Goal: Communication & Community: Answer question/provide support

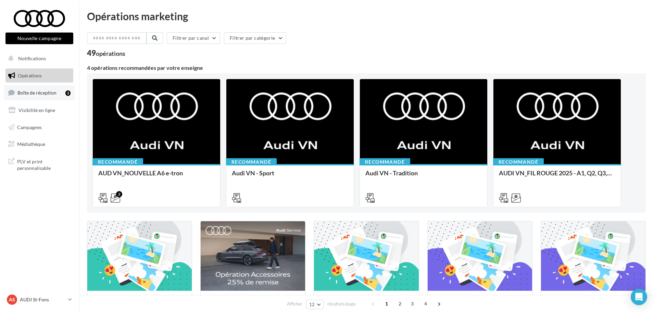
click at [55, 89] on link "Boîte de réception 3" at bounding box center [39, 92] width 71 height 15
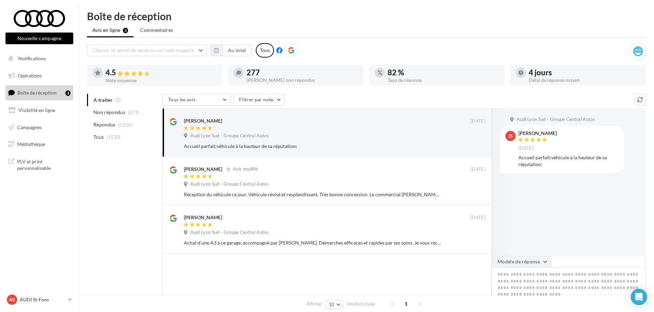
click at [528, 258] on button "Modèle de réponse" at bounding box center [522, 262] width 60 height 12
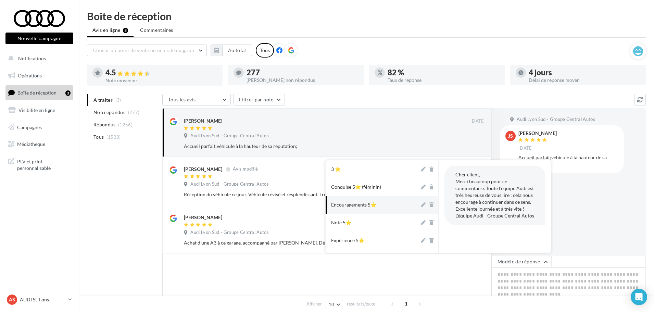
click at [380, 204] on button "Encouragements 5⭐" at bounding box center [373, 205] width 94 height 18
type textarea "**********"
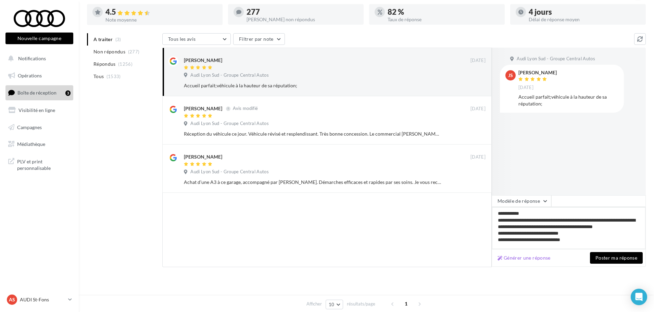
scroll to position [64, 0]
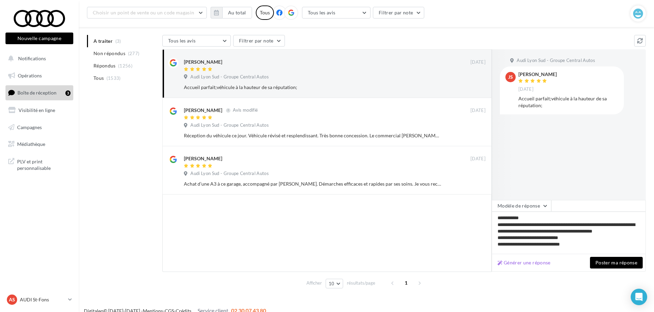
click at [623, 265] on button "Poster ma réponse" at bounding box center [616, 263] width 53 height 12
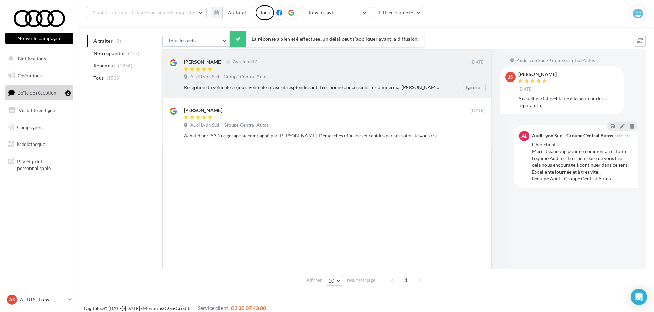
click at [320, 84] on div "Réception du véhicule ce jour. Véhicule révisé et resplendissant. Très bonne co…" at bounding box center [337, 88] width 307 height 10
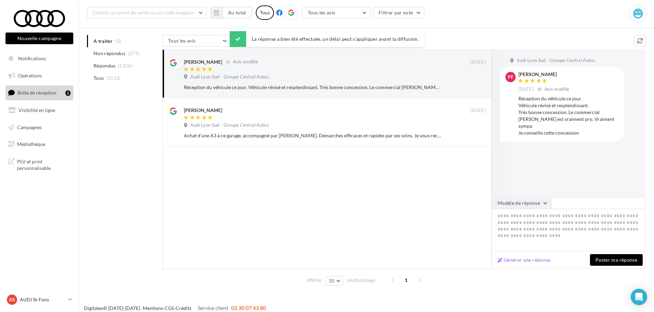
click at [512, 207] on button "Modèle de réponse" at bounding box center [522, 203] width 60 height 12
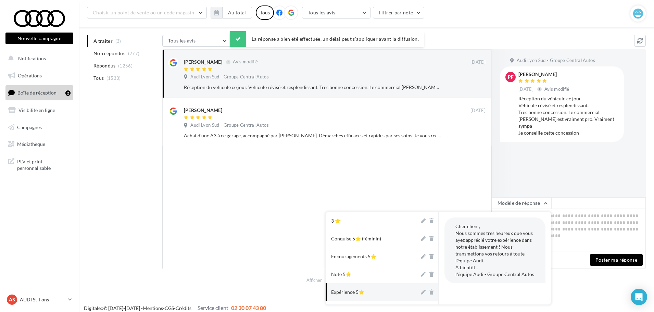
click at [357, 288] on button "Expérience 5⭐" at bounding box center [373, 292] width 94 height 18
type textarea "**********"
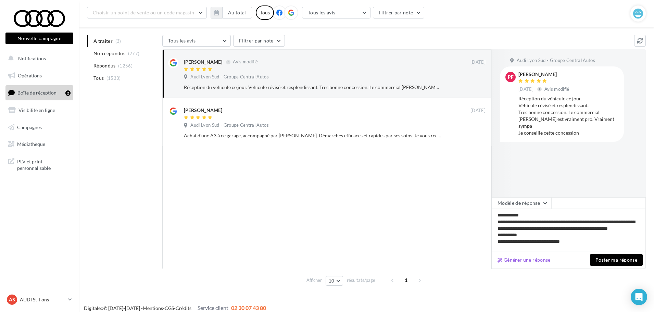
click at [616, 253] on div "Générer une réponse Poster ma réponse" at bounding box center [569, 259] width 154 height 17
click at [612, 259] on button "Poster ma réponse" at bounding box center [616, 260] width 53 height 12
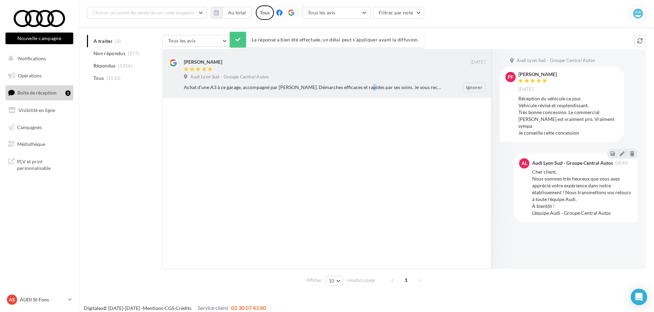
click at [344, 88] on div "Achat d’une A3 à ce garage, accompagné par [PERSON_NAME]. Démarches efficaces e…" at bounding box center [312, 87] width 257 height 7
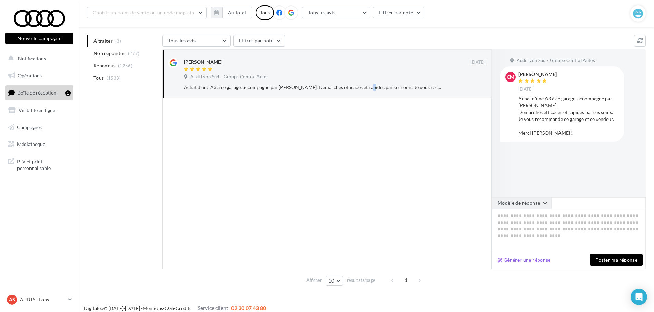
click at [521, 202] on button "Modèle de réponse" at bounding box center [522, 203] width 60 height 12
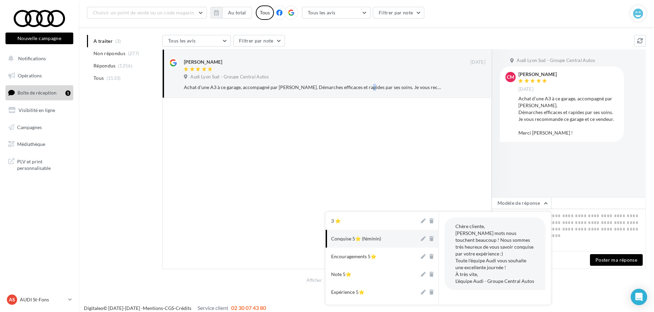
click at [373, 239] on div "Conquise 5⭐ (féminin)" at bounding box center [356, 238] width 50 height 7
type textarea "**********"
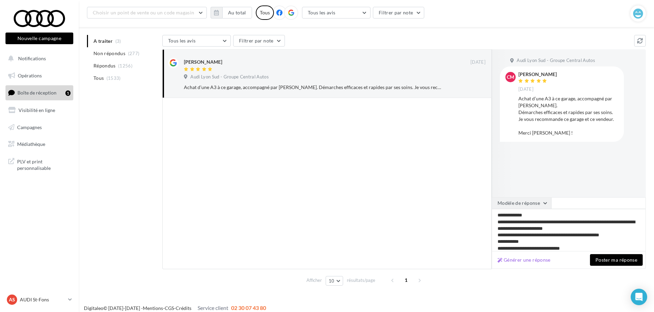
click at [533, 199] on button "Modèle de réponse" at bounding box center [522, 203] width 60 height 12
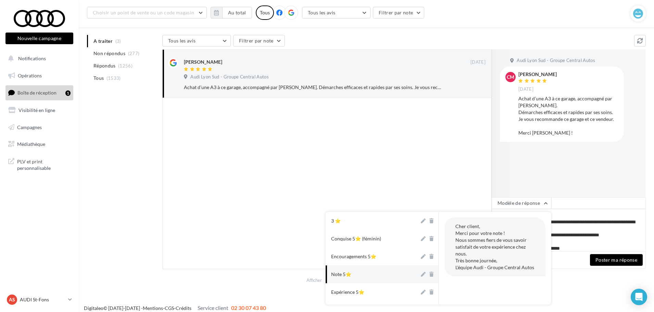
click at [379, 274] on button "Note 5⭐" at bounding box center [373, 274] width 94 height 18
type textarea "**********"
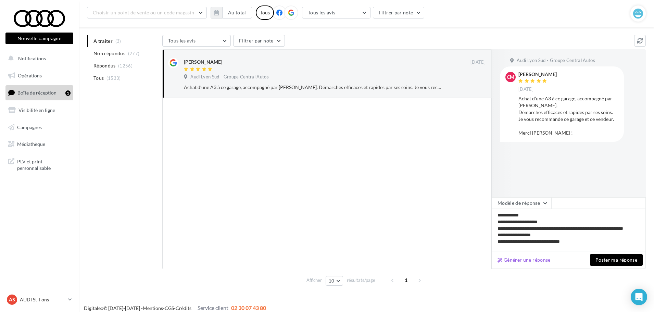
click at [626, 258] on button "Poster ma réponse" at bounding box center [616, 260] width 53 height 12
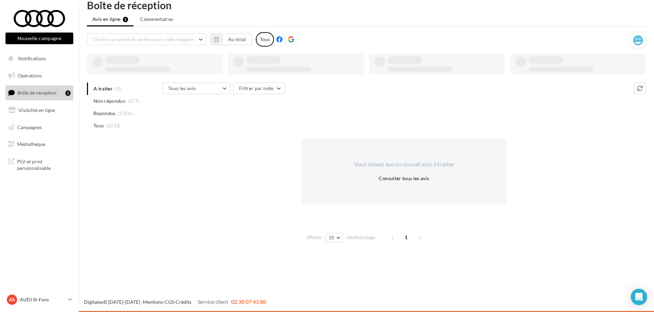
scroll to position [11, 0]
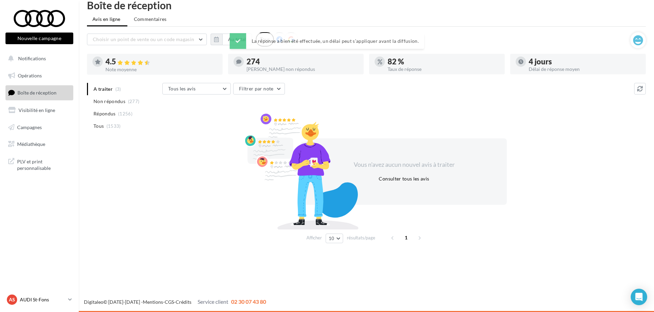
click at [68, 304] on link "AS AUDI St-Fons audi-[GEOGRAPHIC_DATA]-gru" at bounding box center [39, 299] width 68 height 13
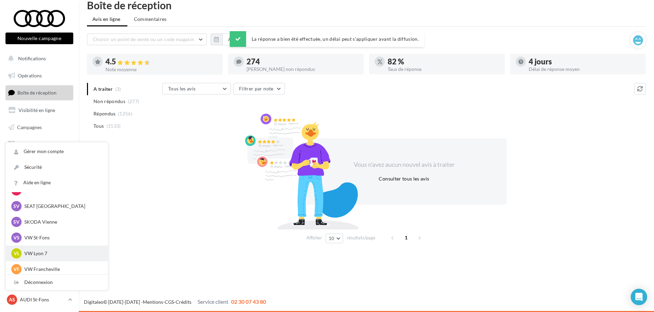
scroll to position [94, 0]
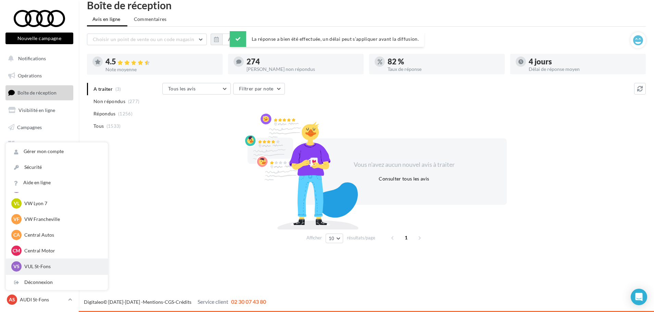
click at [71, 264] on p "VUL St-Fons" at bounding box center [61, 266] width 75 height 7
